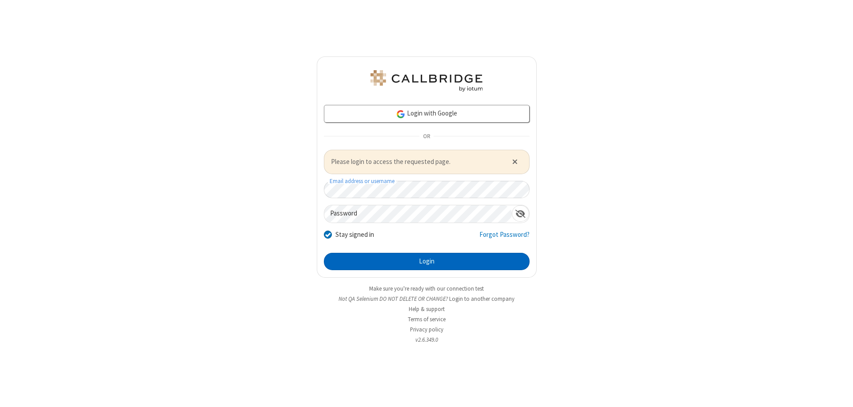
click at [427, 261] on button "Login" at bounding box center [427, 262] width 206 height 18
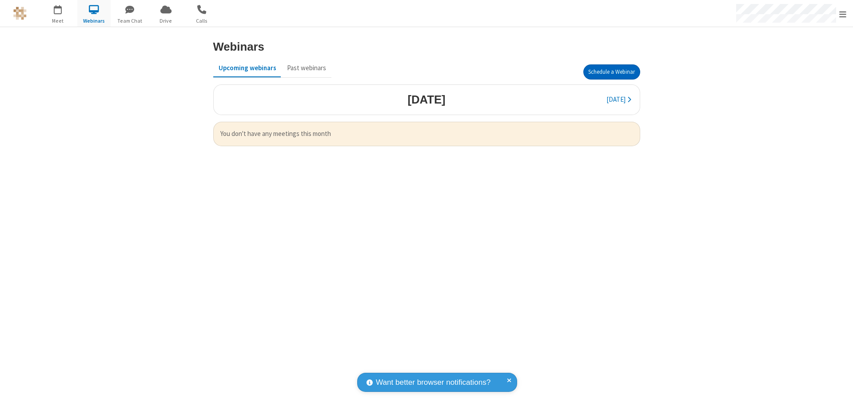
click at [611, 72] on button "Schedule a Webinar" at bounding box center [611, 71] width 57 height 15
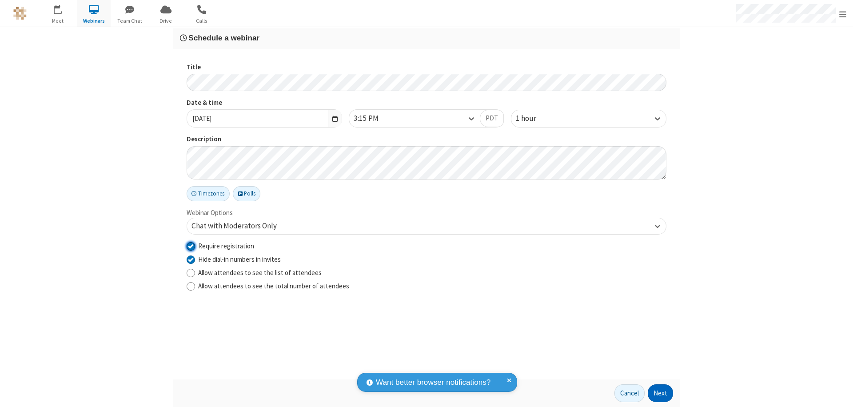
click at [191, 246] on input "Require registration" at bounding box center [191, 245] width 8 height 9
checkbox input "false"
click at [661, 393] on button "Next" at bounding box center [660, 393] width 25 height 18
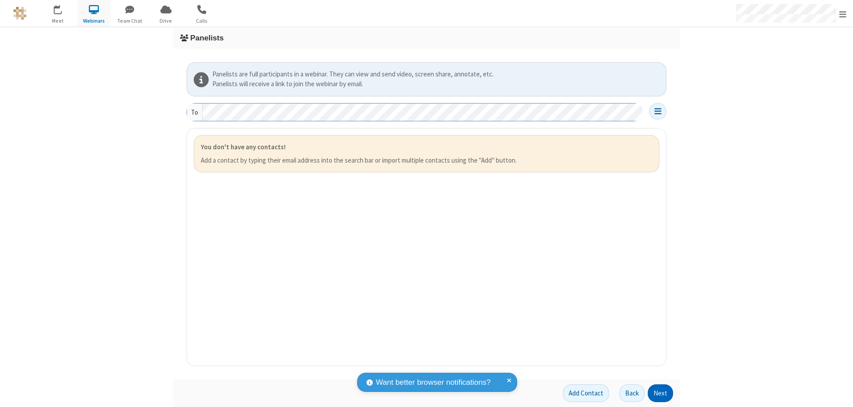
click at [661, 393] on button "Next" at bounding box center [660, 393] width 25 height 18
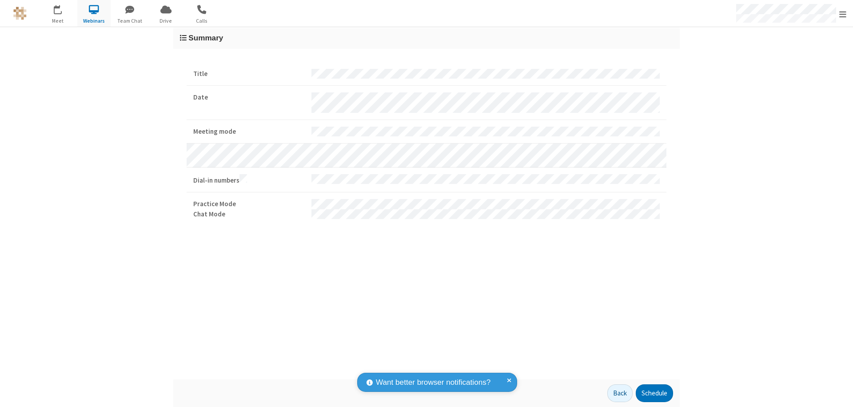
click at [654, 393] on button "Schedule" at bounding box center [654, 393] width 37 height 18
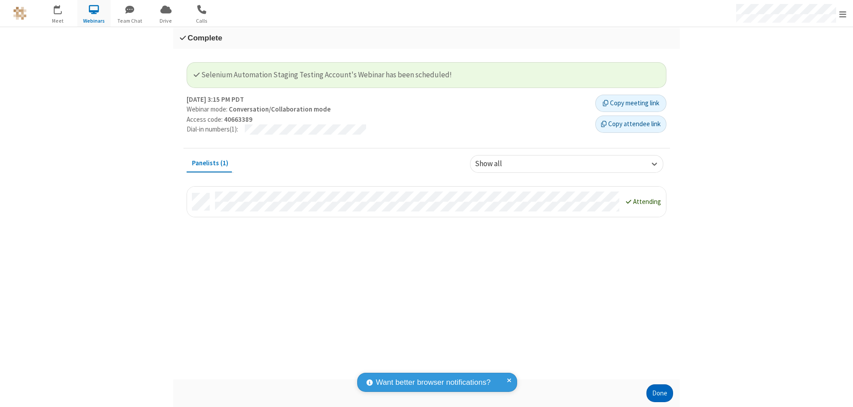
click at [660, 393] on button "Done" at bounding box center [660, 393] width 27 height 18
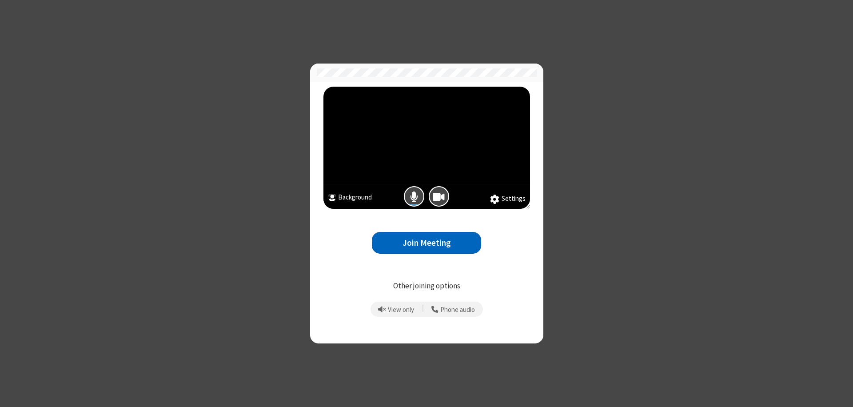
click at [427, 243] on button "Join Meeting" at bounding box center [426, 243] width 109 height 22
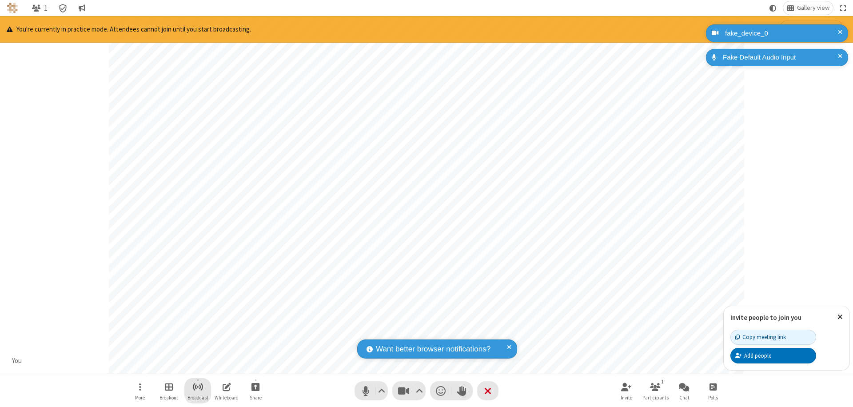
click at [197, 387] on span "Start broadcast" at bounding box center [197, 386] width 11 height 11
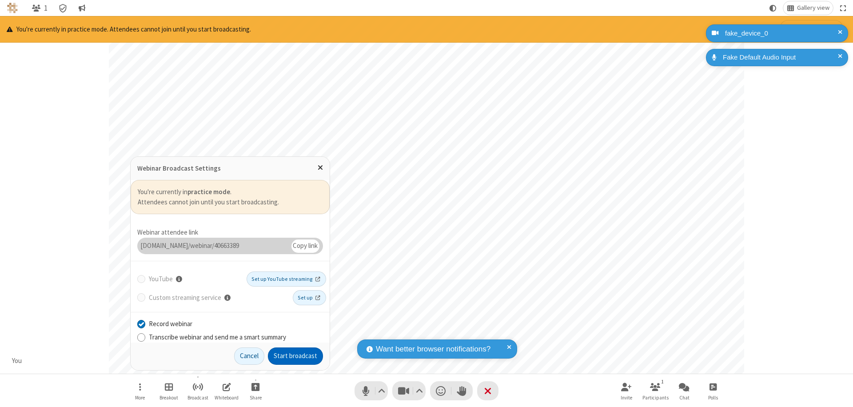
click at [295, 356] on button "Start broadcast" at bounding box center [295, 356] width 55 height 18
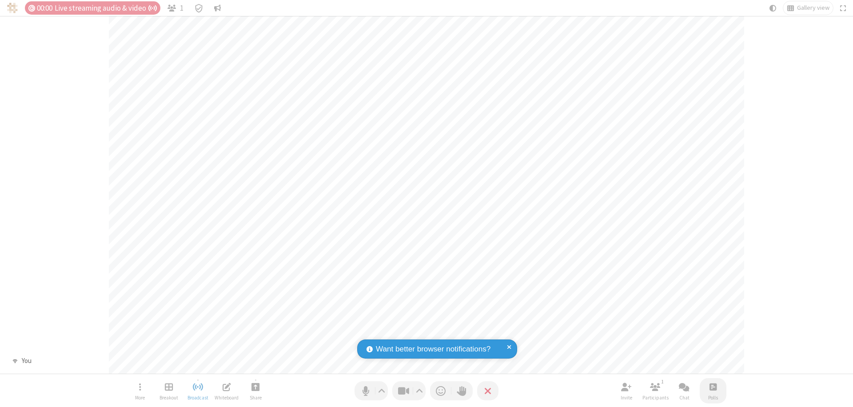
click at [713, 387] on span "Open poll" at bounding box center [713, 386] width 7 height 11
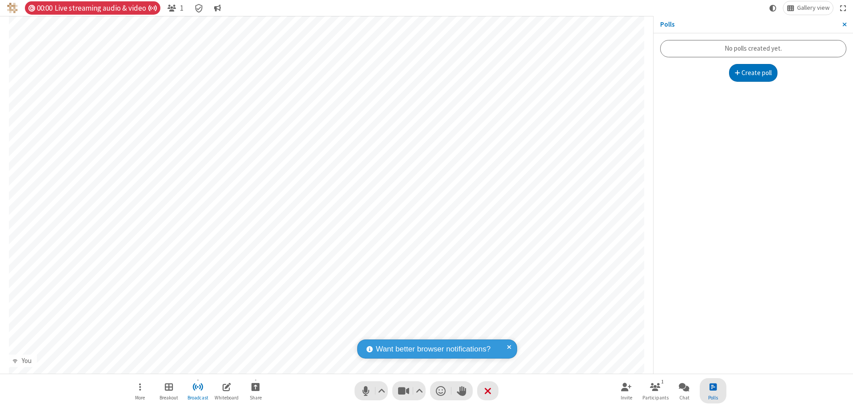
click at [753, 73] on button "Create poll" at bounding box center [753, 73] width 49 height 18
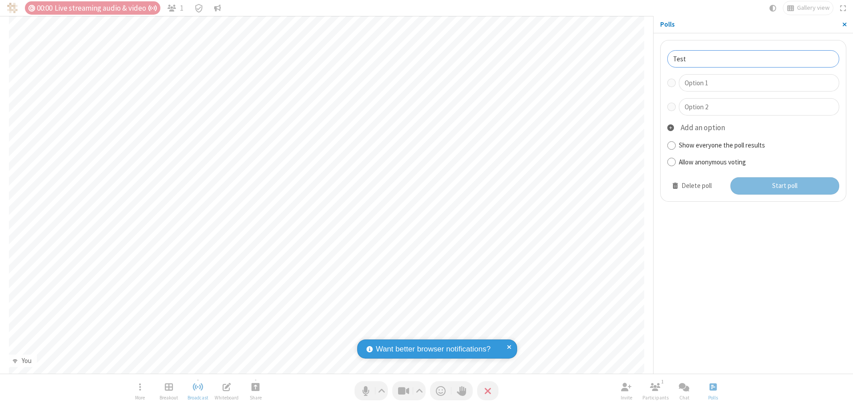
type input "Test"
type input "Yes"
type input "No"
click at [784, 186] on button "Start poll" at bounding box center [784, 186] width 109 height 18
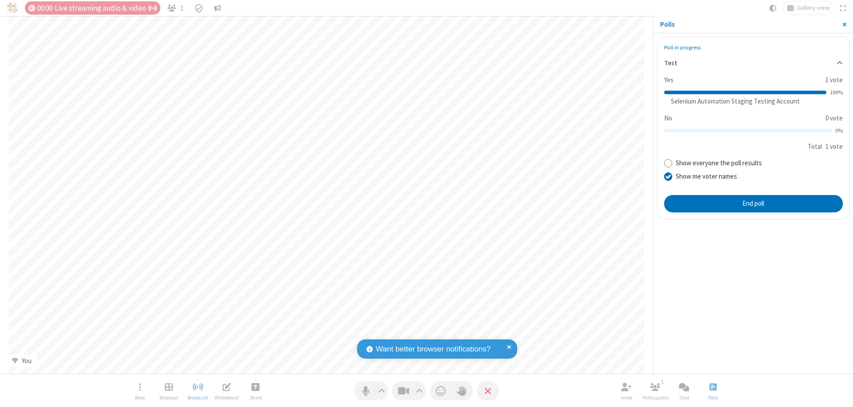
click at [844, 24] on span "Close sidebar" at bounding box center [844, 24] width 4 height 7
click at [713, 387] on span "Close poll" at bounding box center [713, 386] width 7 height 11
click at [753, 204] on button "End poll" at bounding box center [753, 204] width 179 height 18
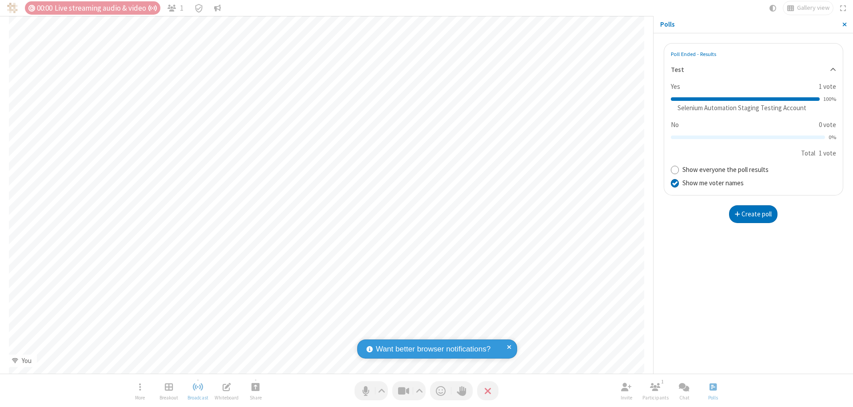
click at [844, 24] on span "Close sidebar" at bounding box center [844, 24] width 4 height 7
click at [713, 387] on span "Close poll" at bounding box center [713, 386] width 7 height 11
